Goal: Communication & Community: Answer question/provide support

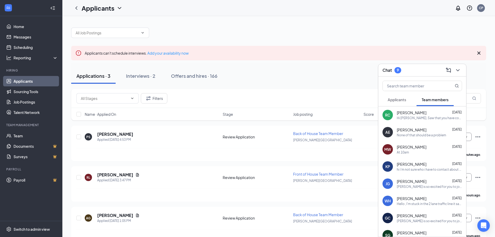
click at [427, 113] on div "[PERSON_NAME] [DATE]" at bounding box center [429, 112] width 65 height 5
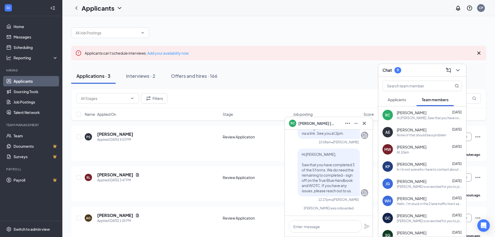
click at [324, 125] on span "[PERSON_NAME]" at bounding box center [317, 123] width 36 height 6
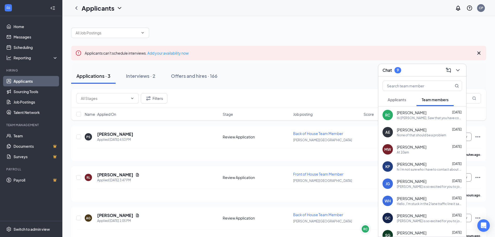
click at [409, 73] on div "Chat 9" at bounding box center [423, 70] width 80 height 8
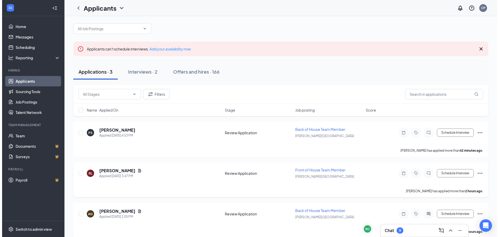
scroll to position [11, 0]
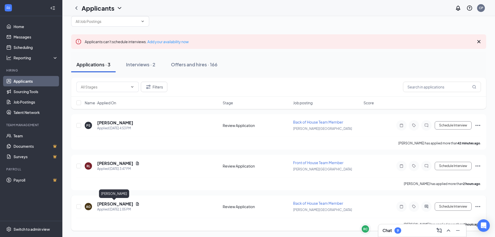
click at [121, 204] on h5 "[PERSON_NAME]" at bounding box center [115, 204] width 36 height 6
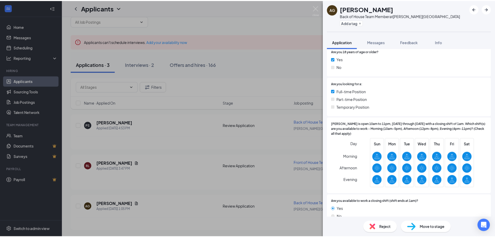
scroll to position [130, 0]
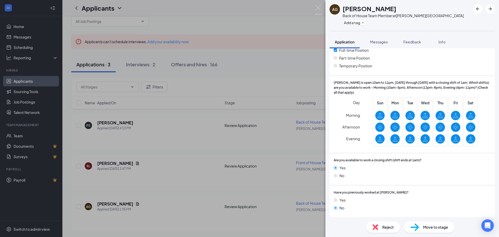
drag, startPoint x: 268, startPoint y: 81, endPoint x: 344, endPoint y: 80, distance: 75.4
click at [269, 81] on div "AG [PERSON_NAME] Back of House Team Member at [PERSON_NAME][GEOGRAPHIC_DATA] Ad…" at bounding box center [249, 118] width 499 height 237
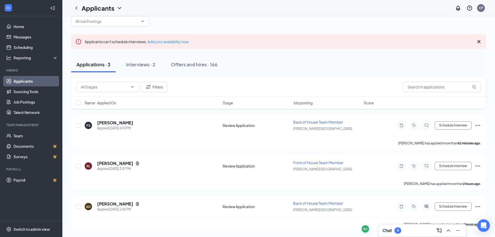
click at [403, 234] on div "Chat 9" at bounding box center [423, 230] width 80 height 8
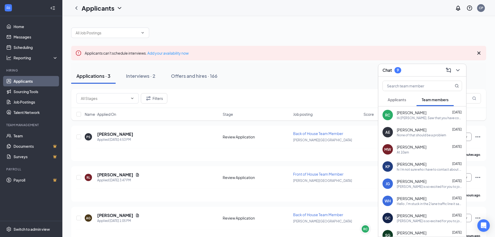
click at [409, 104] on button "Applicants" at bounding box center [397, 99] width 29 height 13
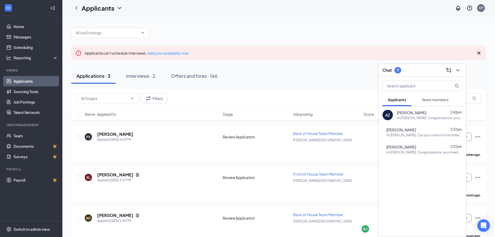
drag, startPoint x: 236, startPoint y: 91, endPoint x: 341, endPoint y: 82, distance: 104.9
click at [238, 91] on div "Filters" at bounding box center [278, 98] width 415 height 19
click at [392, 70] on div "Chat 9" at bounding box center [392, 70] width 19 height 6
